Goal: Transaction & Acquisition: Purchase product/service

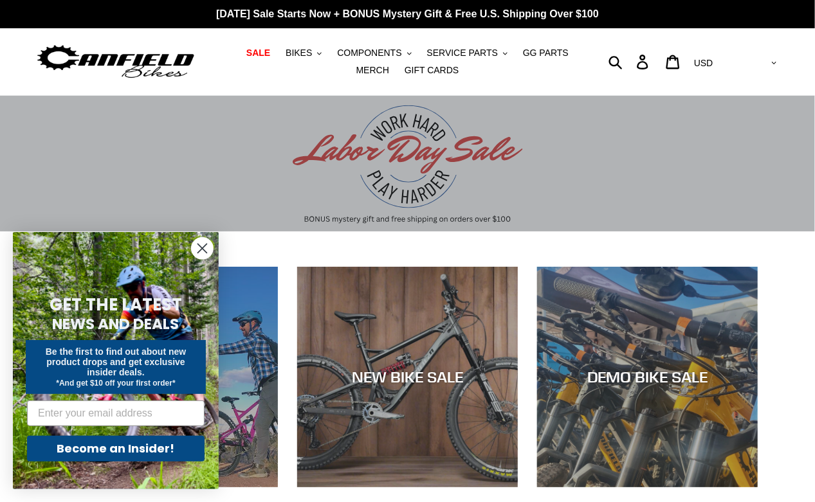
click at [202, 248] on icon "Close dialog" at bounding box center [202, 248] width 9 height 9
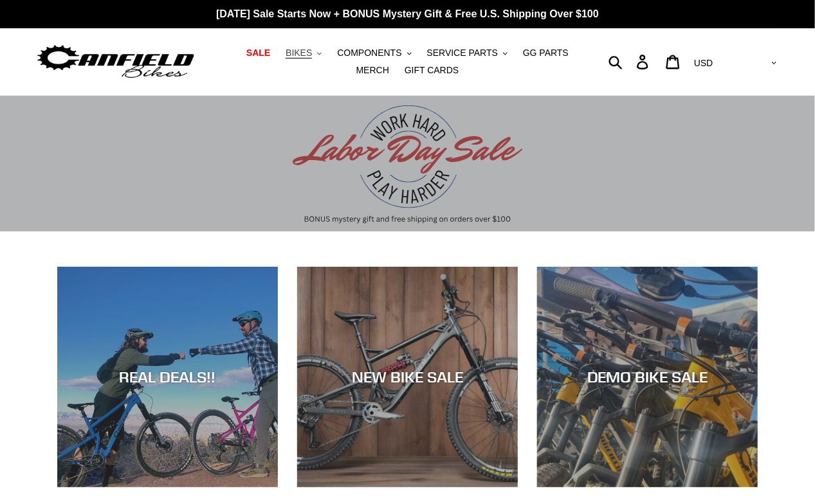
click at [291, 49] on span "BIKES" at bounding box center [298, 53] width 26 height 11
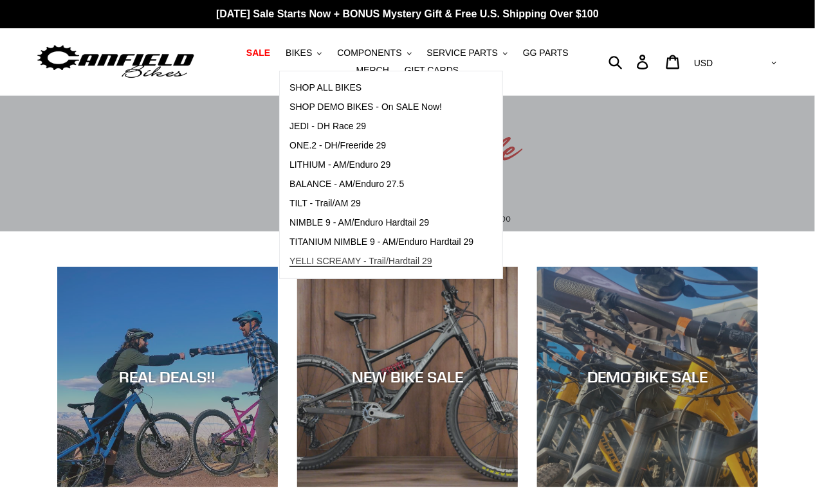
click at [289, 264] on span "YELLI SCREAMY - Trail/Hardtail 29" at bounding box center [360, 261] width 143 height 11
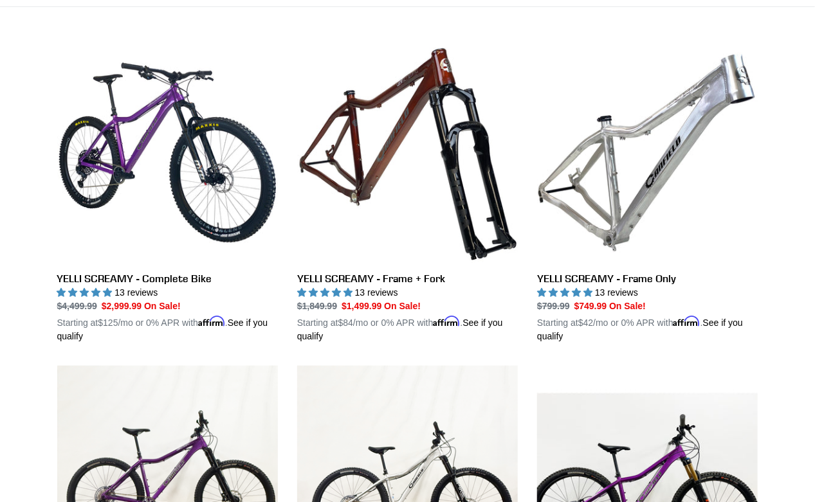
scroll to position [358, 0]
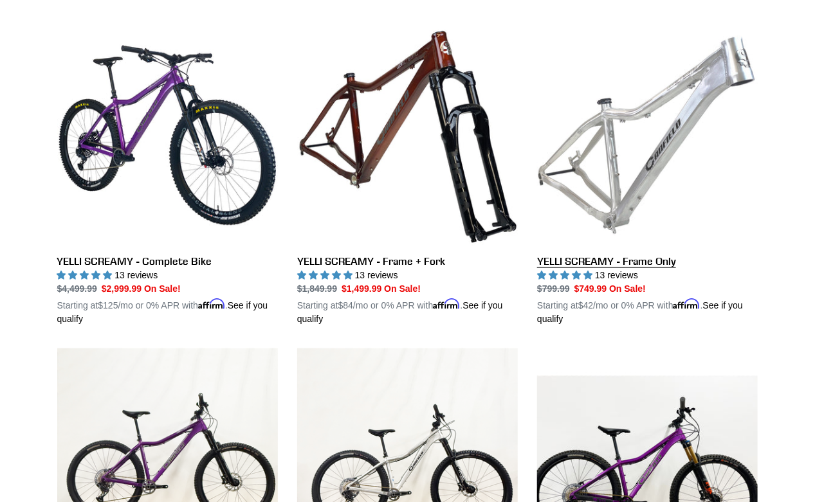
click at [639, 159] on link "YELLI SCREAMY - Frame Only" at bounding box center [647, 175] width 221 height 301
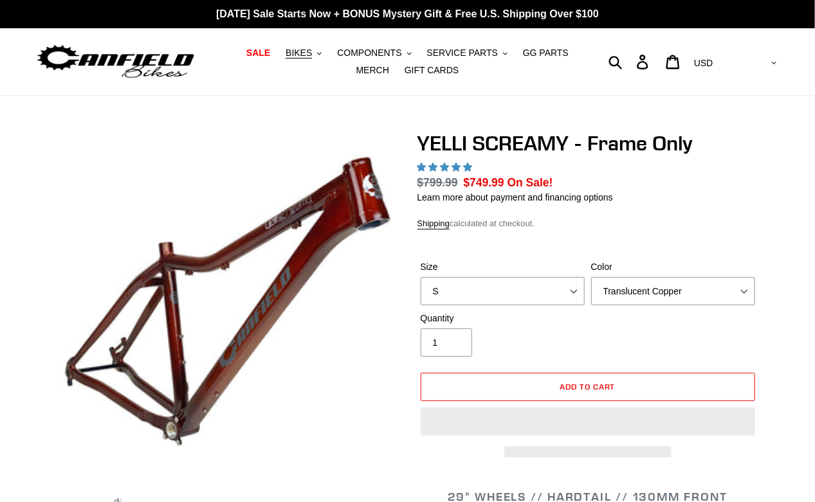
select select "highest-rating"
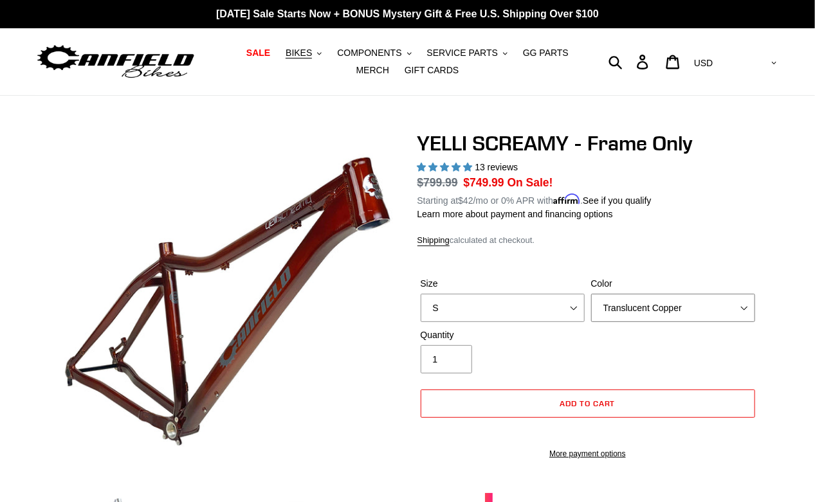
click at [743, 308] on select "Translucent Copper Purple Haze Raw" at bounding box center [673, 308] width 164 height 28
click at [591, 294] on select "Translucent Copper Purple Haze Raw" at bounding box center [673, 308] width 164 height 28
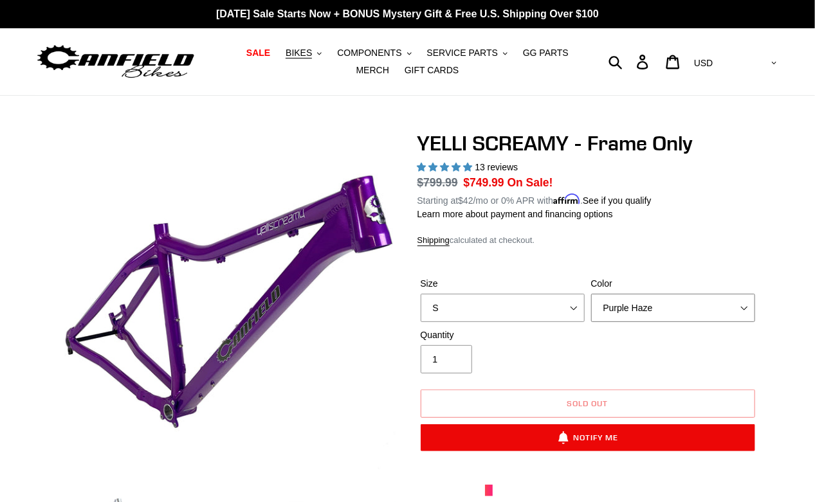
click at [748, 309] on select "Translucent Copper Purple Haze Raw" at bounding box center [673, 308] width 164 height 28
click at [748, 302] on select "Translucent Copper Purple Haze Raw" at bounding box center [673, 308] width 164 height 28
select select "Translucent Copper"
click at [591, 294] on select "Translucent Copper Purple Haze Raw" at bounding box center [673, 308] width 164 height 28
